Goal: Book appointment/travel/reservation

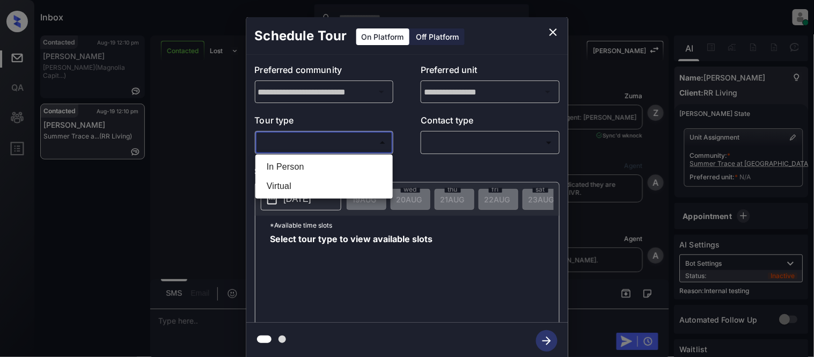
scroll to position [1742, 0]
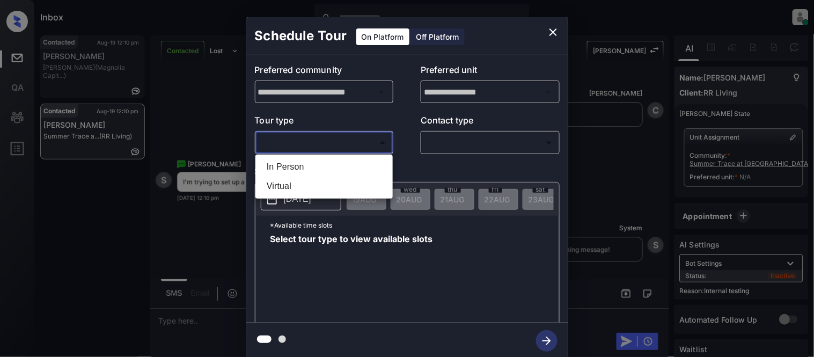
click at [295, 173] on li "In Person" at bounding box center [324, 166] width 132 height 19
type input "********"
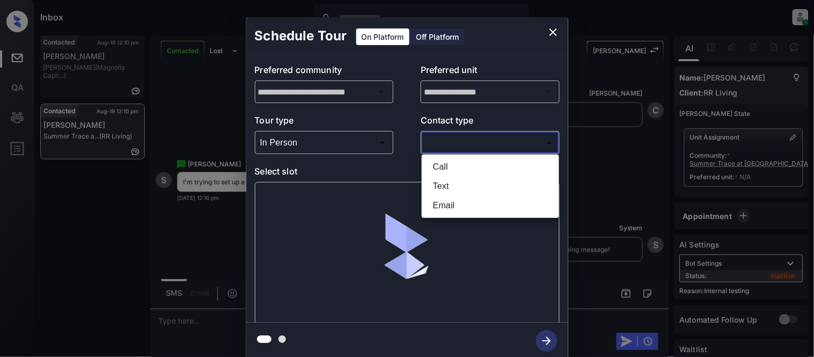
click at [455, 135] on body "Inbox [PERSON_NAME] Cataag Online Set yourself offline Set yourself on break Pr…" at bounding box center [407, 178] width 814 height 357
click at [436, 181] on li "Text" at bounding box center [491, 186] width 132 height 19
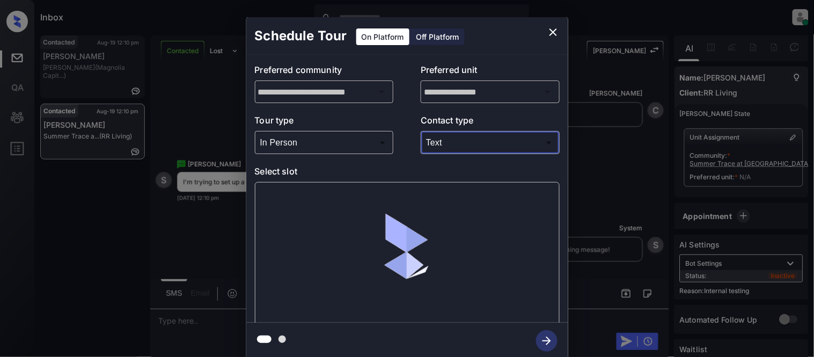
type input "****"
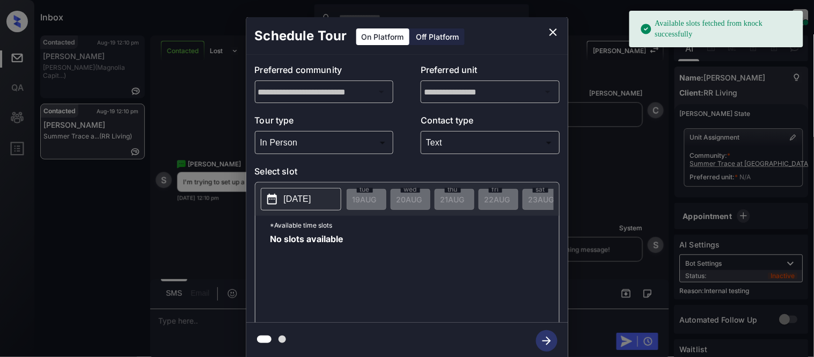
click at [277, 194] on icon at bounding box center [272, 199] width 13 height 13
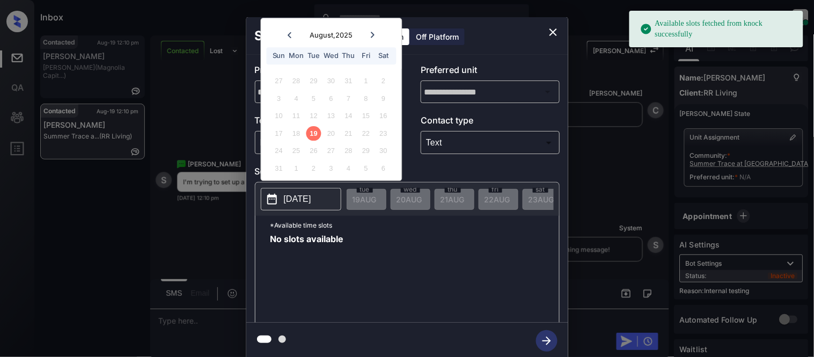
click at [374, 31] on div at bounding box center [373, 34] width 14 height 13
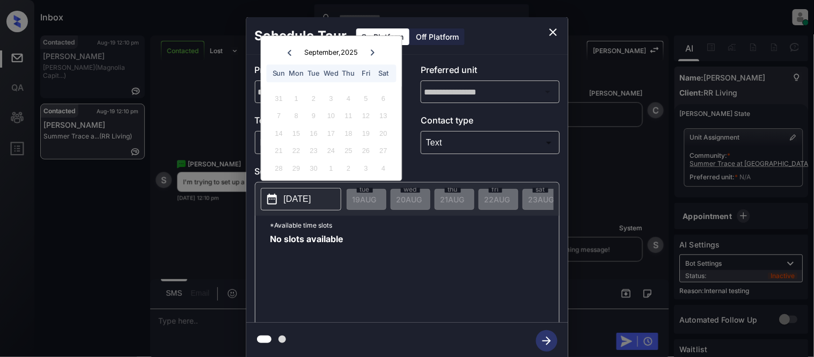
click at [288, 47] on div at bounding box center [289, 52] width 14 height 13
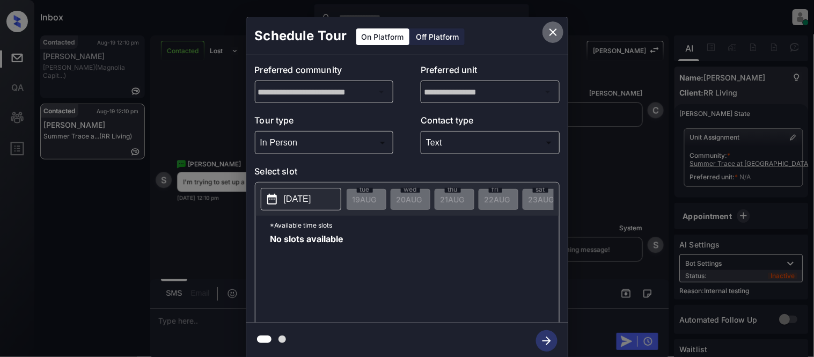
click at [551, 33] on icon "close" at bounding box center [553, 32] width 13 height 13
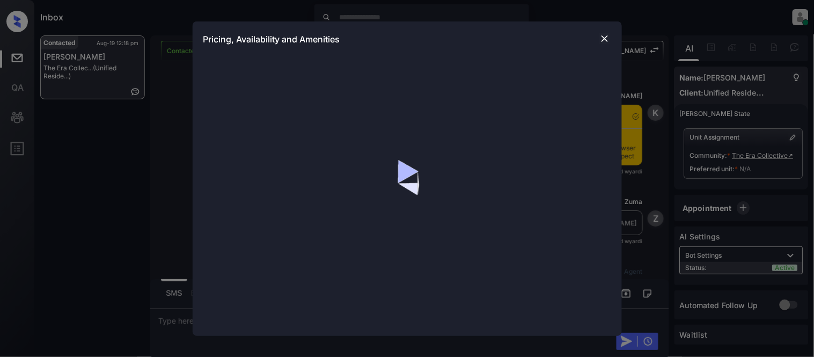
scroll to position [1326, 0]
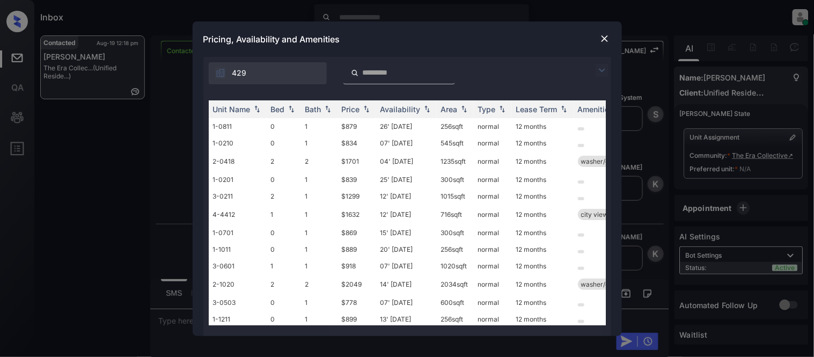
click at [600, 67] on img at bounding box center [602, 70] width 13 height 13
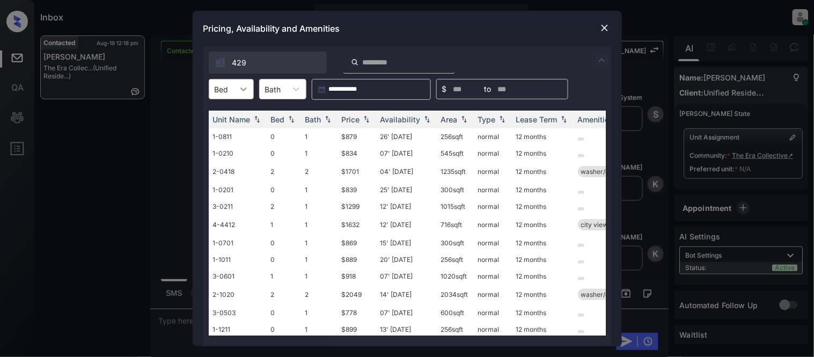
click at [248, 81] on div at bounding box center [243, 88] width 19 height 19
click at [222, 152] on div "2" at bounding box center [231, 153] width 45 height 19
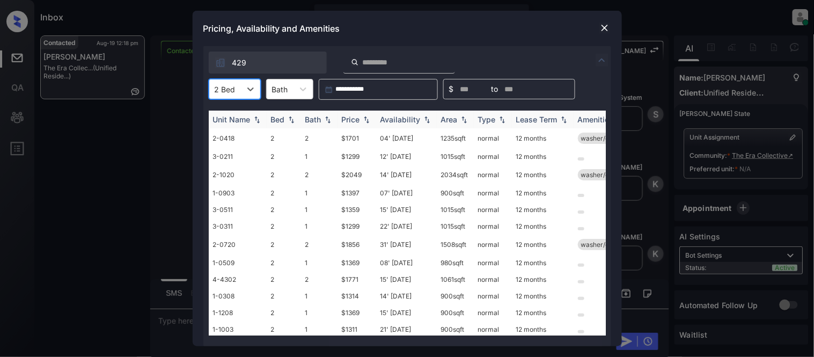
click at [357, 115] on div "Price" at bounding box center [351, 119] width 18 height 9
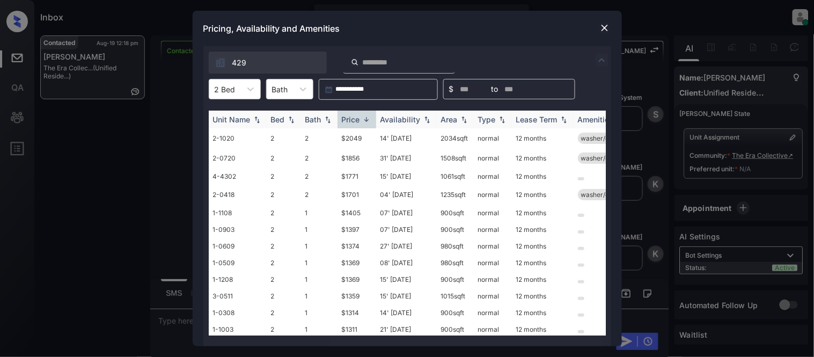
click at [357, 115] on div "Price" at bounding box center [351, 119] width 18 height 9
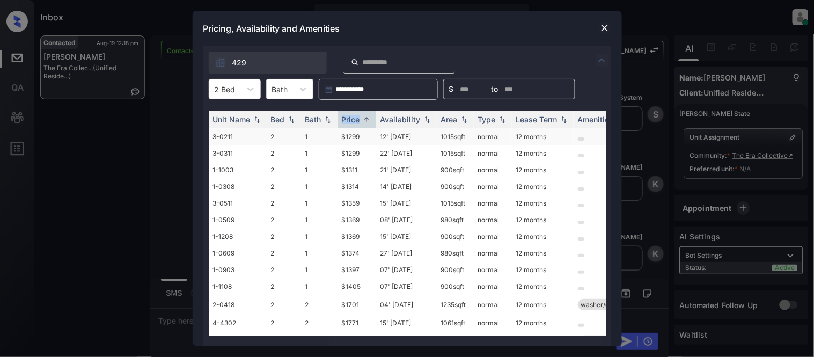
click at [346, 136] on td "$1299" at bounding box center [357, 136] width 39 height 17
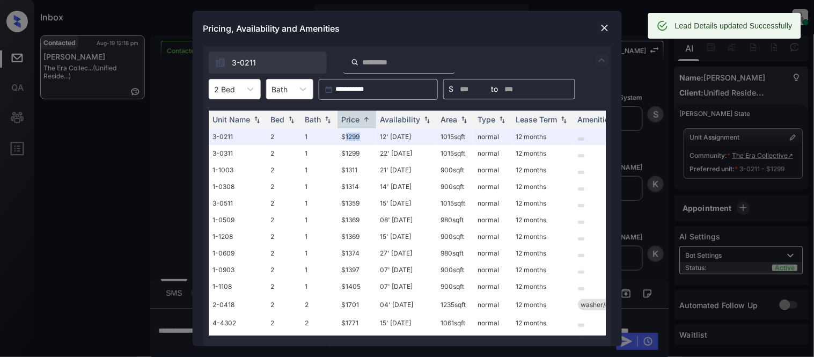
click at [605, 29] on img at bounding box center [605, 28] width 11 height 11
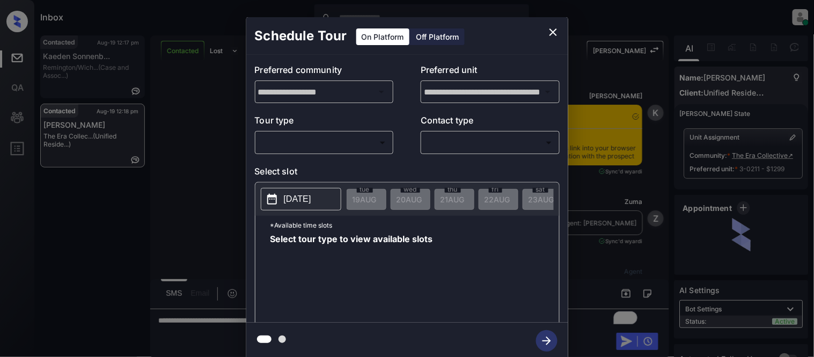
click at [389, 140] on body "Inbox Kristina Cataag Online Set yourself offline Set yourself on break Profile…" at bounding box center [407, 178] width 814 height 357
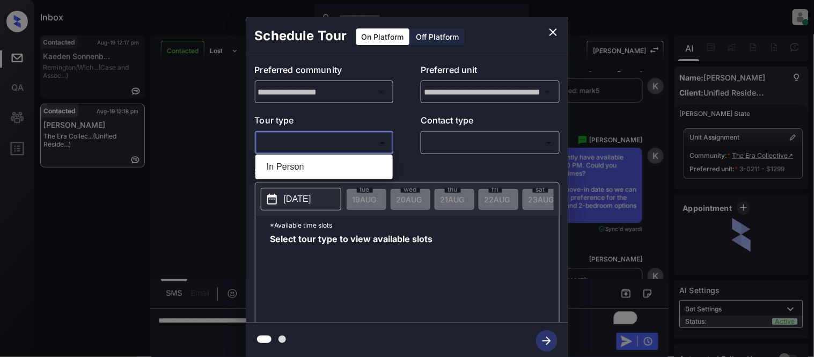
click at [353, 169] on li "In Person" at bounding box center [324, 166] width 132 height 19
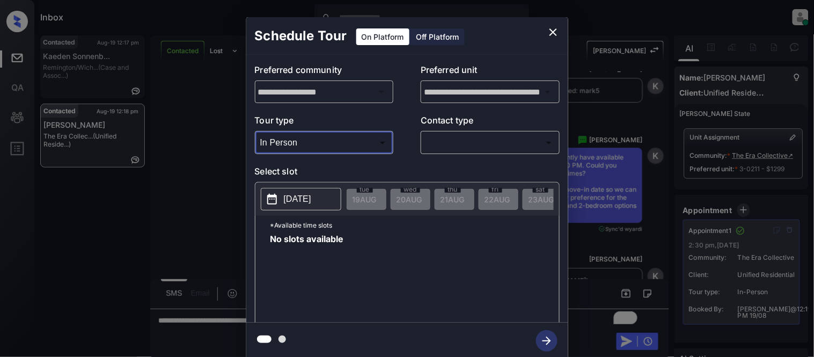
type input "********"
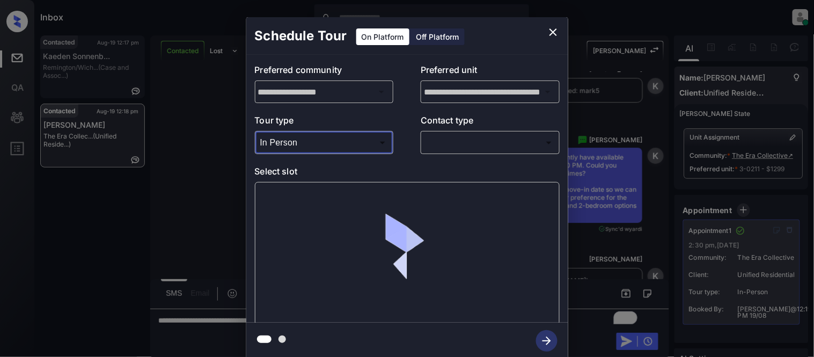
click at [438, 147] on body "Inbox Kristina Cataag Online Set yourself offline Set yourself on break Profile…" at bounding box center [407, 178] width 814 height 357
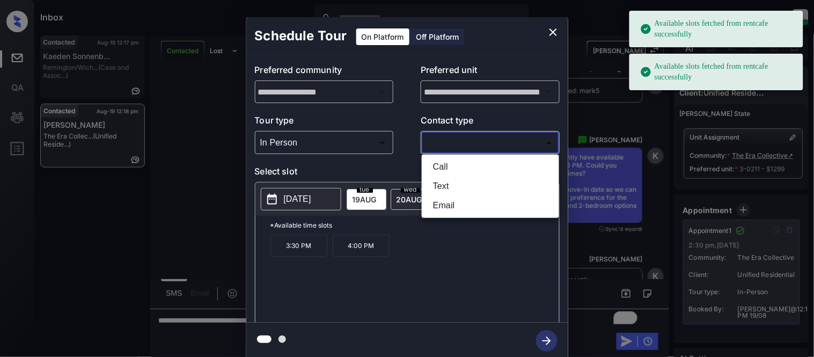
click at [554, 33] on div at bounding box center [407, 178] width 814 height 357
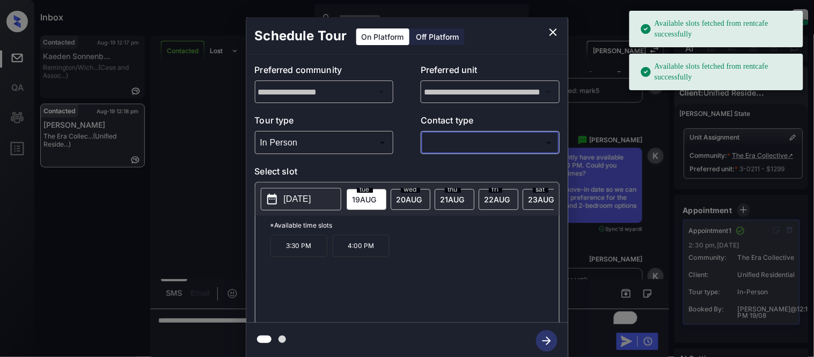
click at [554, 33] on icon "close" at bounding box center [554, 32] width 8 height 8
